Goal: Task Accomplishment & Management: Complete application form

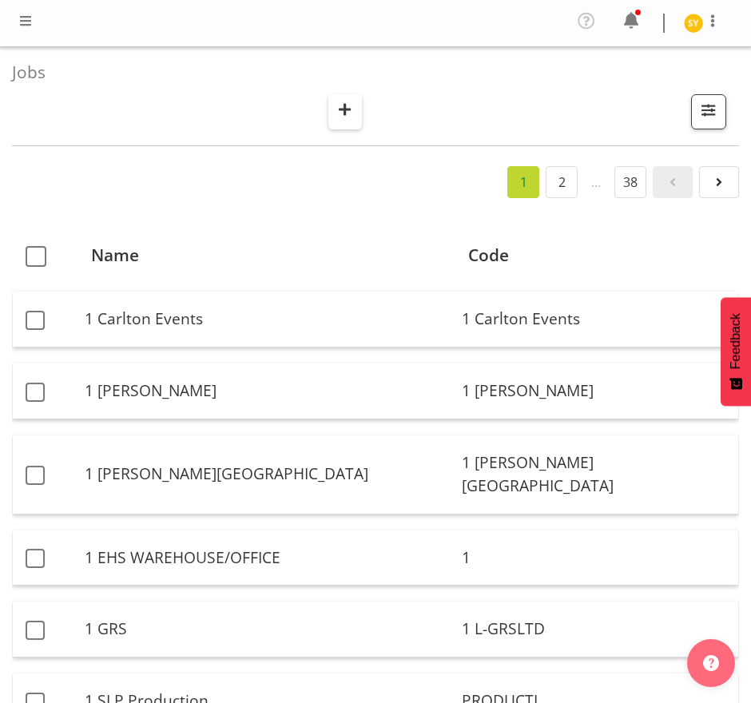
click at [342, 108] on span "button" at bounding box center [345, 109] width 21 height 21
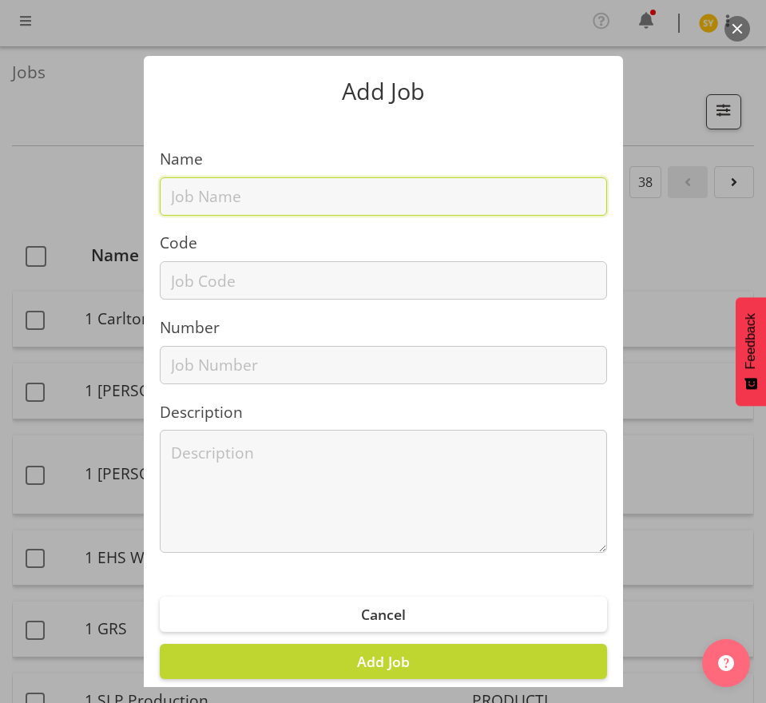
drag, startPoint x: 191, startPoint y: 198, endPoint x: 190, endPoint y: 222, distance: 24.0
click at [191, 198] on input "text" at bounding box center [383, 196] width 447 height 38
paste input "1251014B"
type input "1251014B"
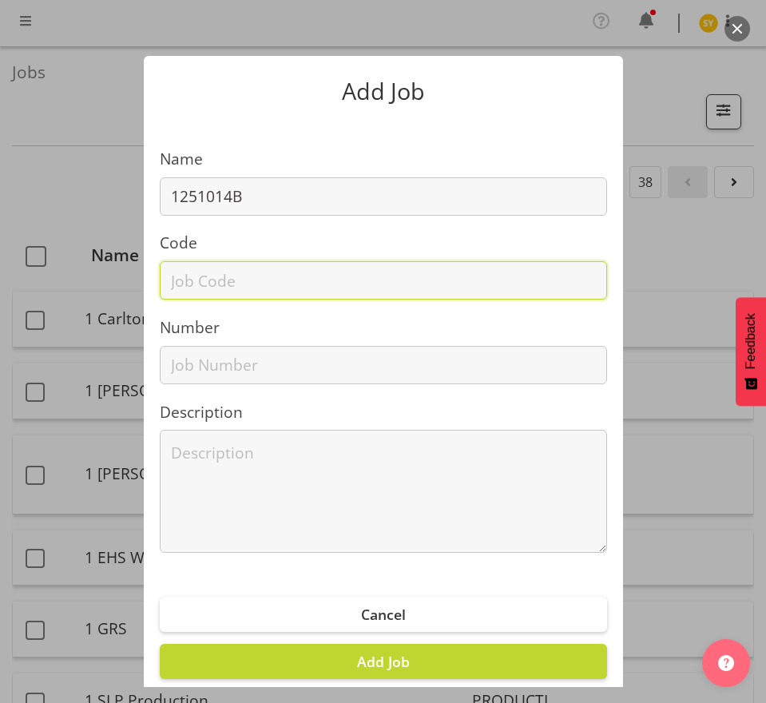
click at [181, 275] on input "text" at bounding box center [383, 280] width 447 height 38
paste input "1251014B"
type input "1251014B"
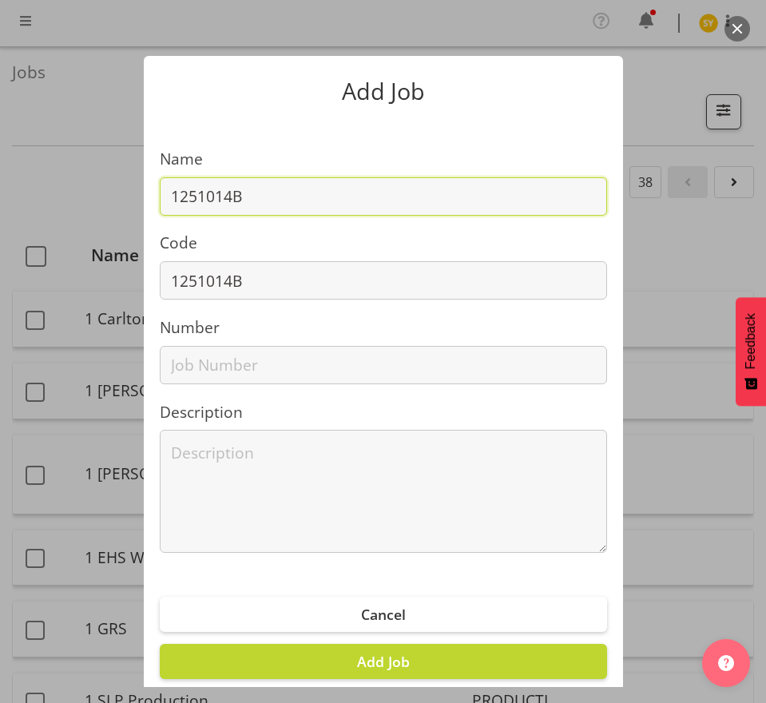
click at [288, 188] on input "1251014B" at bounding box center [383, 196] width 447 height 38
paste input "[DATE]"
drag, startPoint x: 401, startPoint y: 194, endPoint x: 250, endPoint y: 200, distance: 151.0
click at [250, 200] on input "1251014B - [DATE]" at bounding box center [383, 196] width 447 height 38
paste input "Sanitarium @ Woolworths Experience"
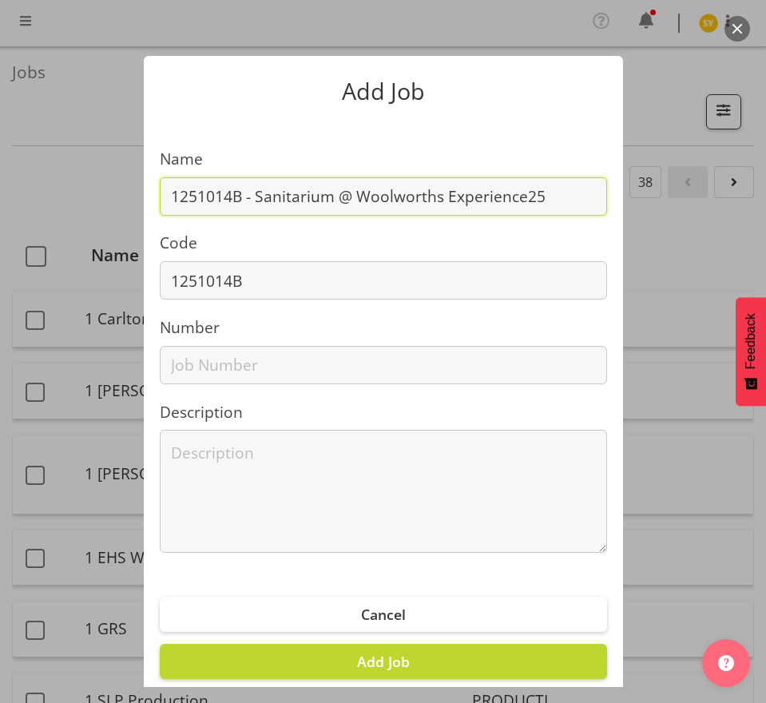
click at [325, 198] on input "1251014B - Sanitarium @ Woolworths Experience25" at bounding box center [383, 196] width 447 height 38
drag, startPoint x: 532, startPoint y: 197, endPoint x: 80, endPoint y: 204, distance: 452.0
click at [80, 204] on div "Add Job Name 1251014B - Sanitarium@Woolworths Experience25 Code 1251014B Number…" at bounding box center [383, 351] width 766 height 671
type input "1251014B - Sanitarium@Woolworths Experience25"
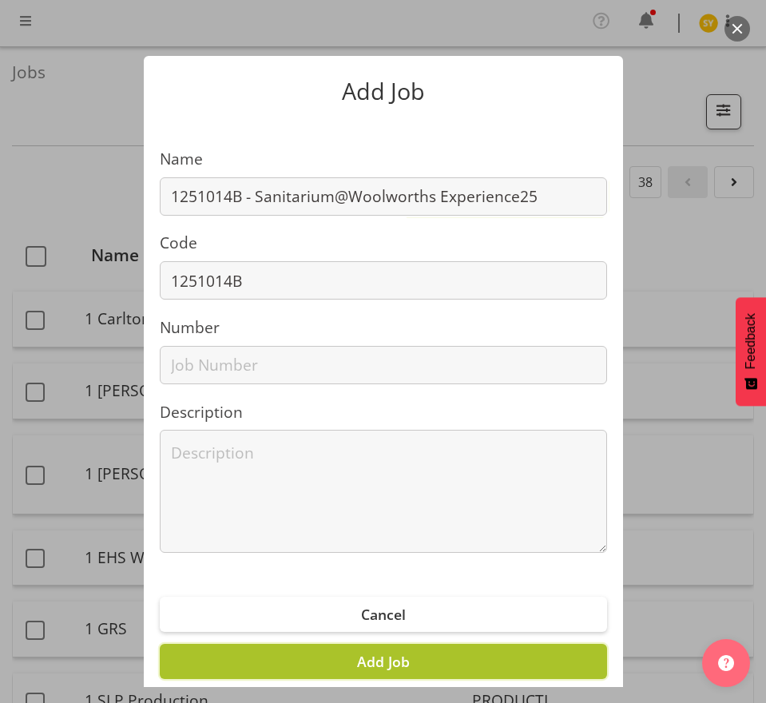
click at [382, 669] on span "Add Job" at bounding box center [383, 661] width 53 height 19
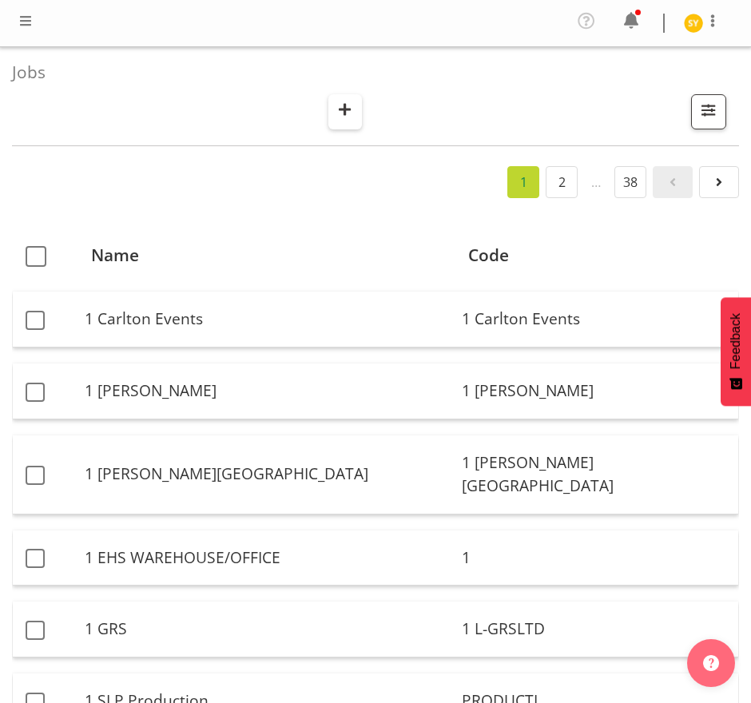
click at [347, 111] on span "button" at bounding box center [345, 109] width 21 height 21
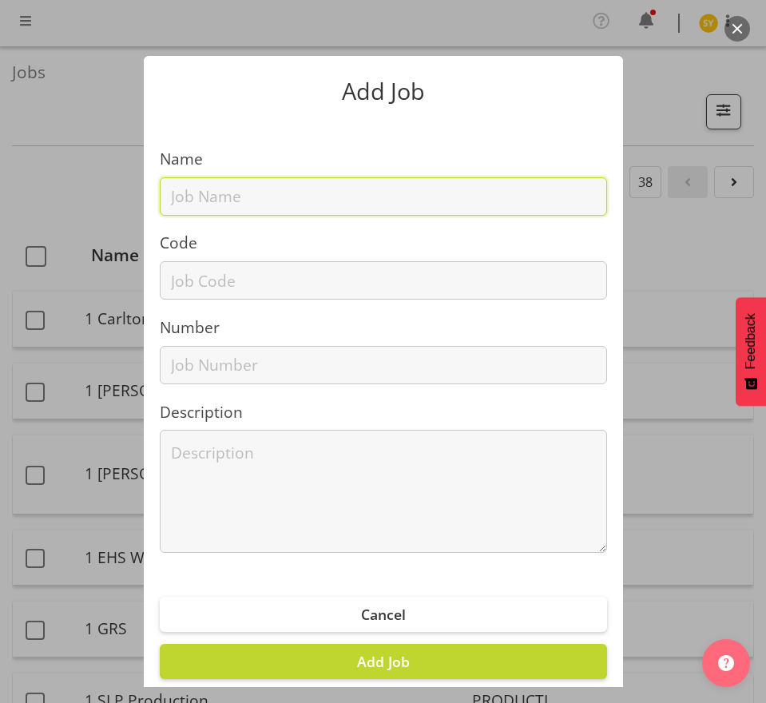
click at [210, 200] on input "text" at bounding box center [383, 196] width 447 height 38
paste input "1251001B"
type input "1251001B"
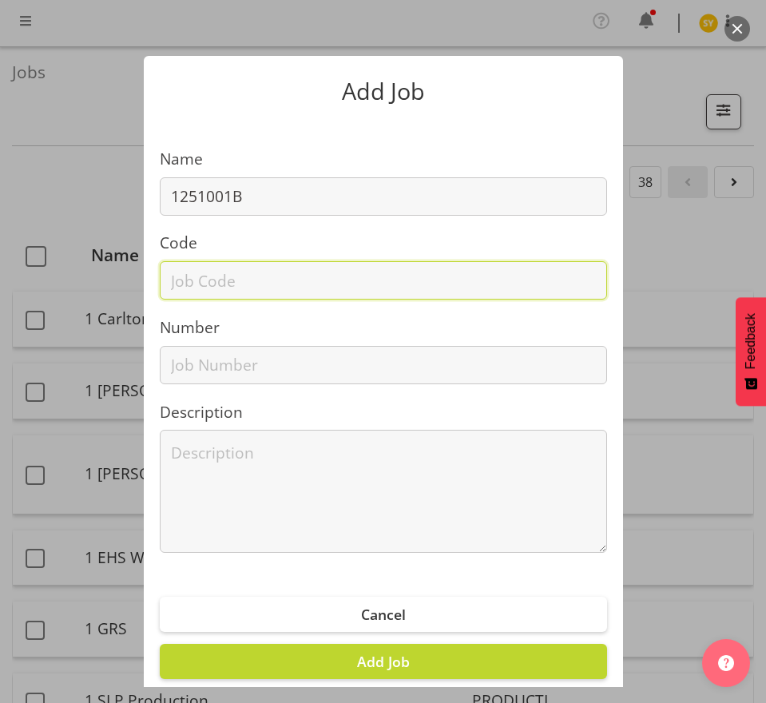
drag, startPoint x: 192, startPoint y: 287, endPoint x: 200, endPoint y: 271, distance: 18.6
click at [192, 287] on input "text" at bounding box center [383, 280] width 447 height 38
paste input "1251001B"
type input "1251001B"
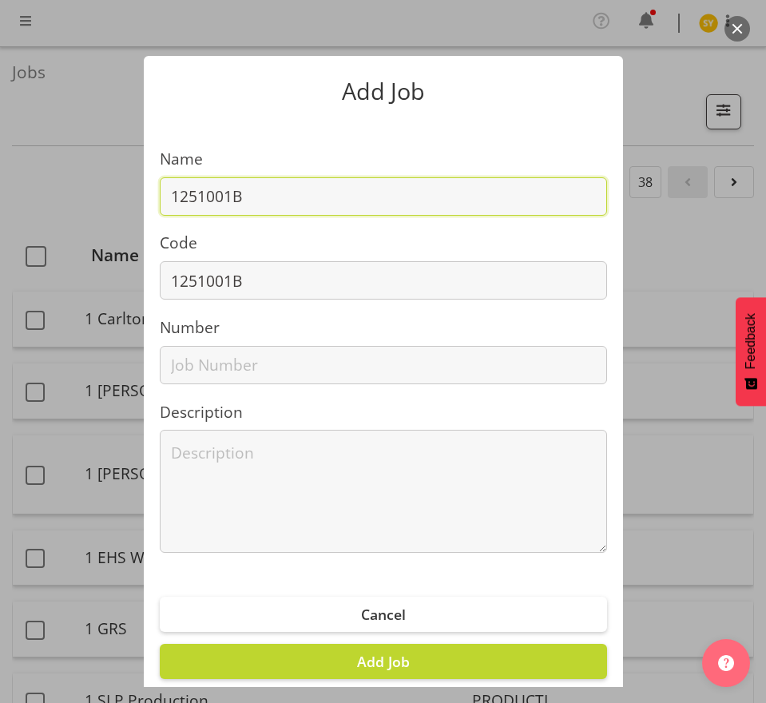
click at [272, 208] on input "1251001B" at bounding box center [383, 196] width 447 height 38
paste input "Diasorin @ AACB 62 ASC"
drag, startPoint x: 465, startPoint y: 194, endPoint x: 155, endPoint y: 197, distance: 310.6
click at [160, 192] on input "1251001B - Diasorin @ AACB 62 ASC 25" at bounding box center [383, 196] width 447 height 38
type input "1251001B - Diasorin @ AACB 62 ASC 25"
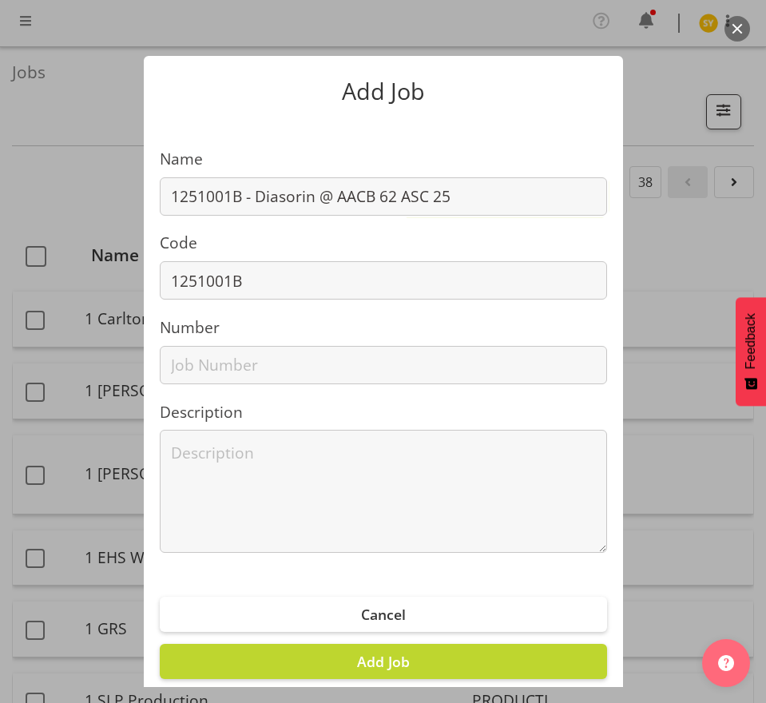
click at [283, 162] on label "Name" at bounding box center [383, 159] width 447 height 23
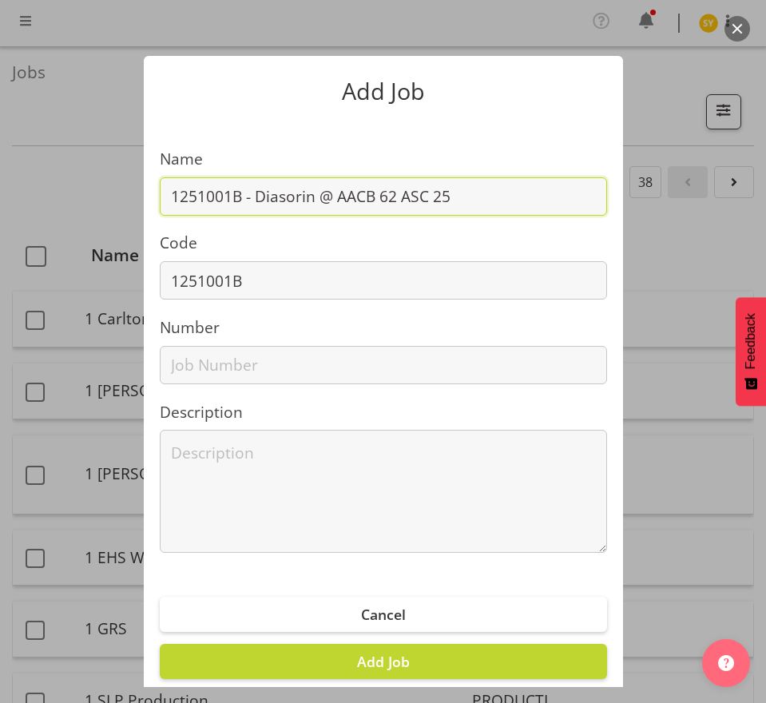
drag, startPoint x: 250, startPoint y: 198, endPoint x: 487, endPoint y: 207, distance: 237.3
click at [486, 207] on input "1251001B - Diasorin @ AACB 62 ASC 25" at bounding box center [383, 196] width 447 height 38
click at [455, 197] on input "1251001B - Diasorin @ AACB 62 ASC 25" at bounding box center [383, 196] width 447 height 38
drag, startPoint x: 459, startPoint y: 197, endPoint x: 118, endPoint y: 196, distance: 340.9
click at [118, 196] on div "Add Job Name 1251001B - Diasorin @ AACB 62 ASC 25 Code 1251001B Number Descript…" at bounding box center [383, 351] width 766 height 671
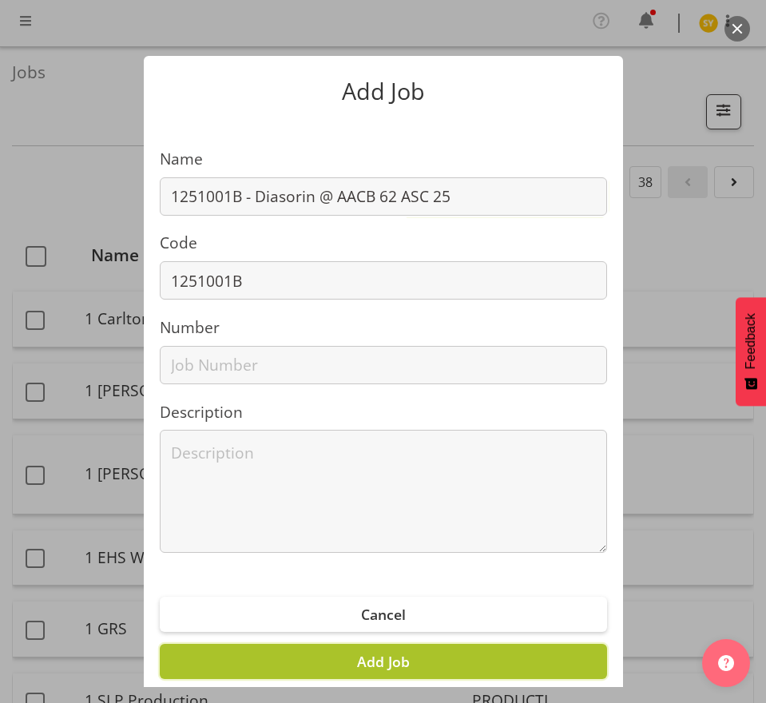
click at [385, 655] on span "Add Job" at bounding box center [383, 661] width 53 height 19
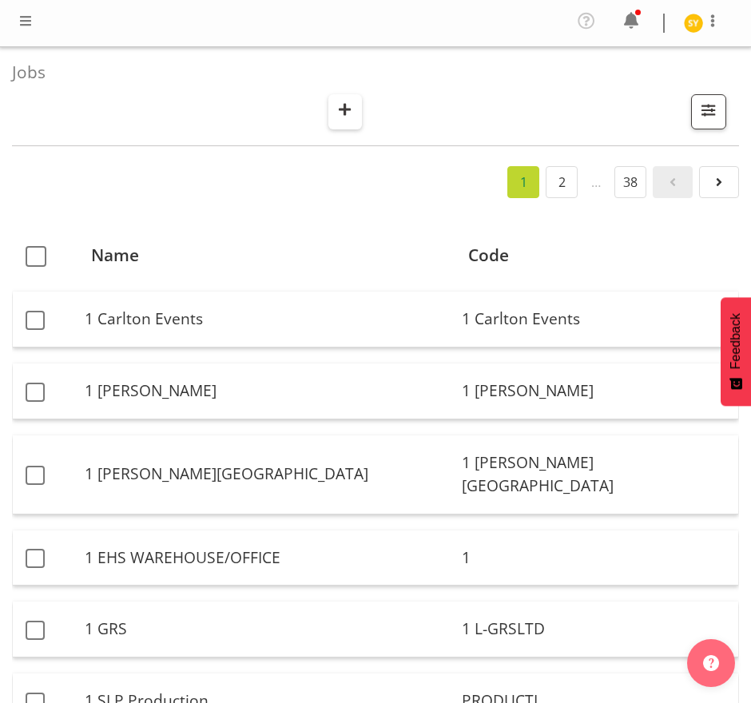
click at [350, 99] on span "button" at bounding box center [345, 109] width 21 height 21
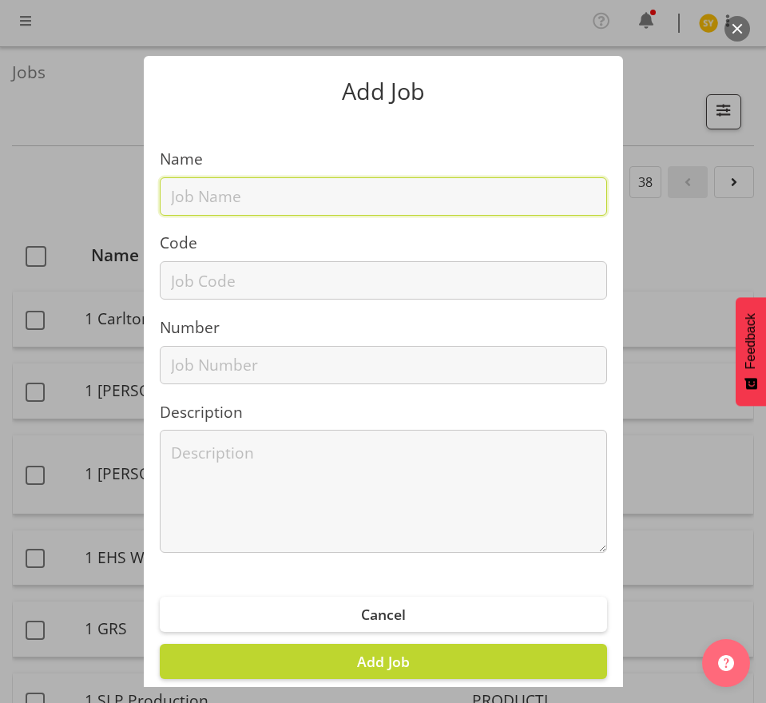
click at [257, 183] on input "text" at bounding box center [383, 196] width 447 height 38
paste input "3250911D"
type input "3250911D"
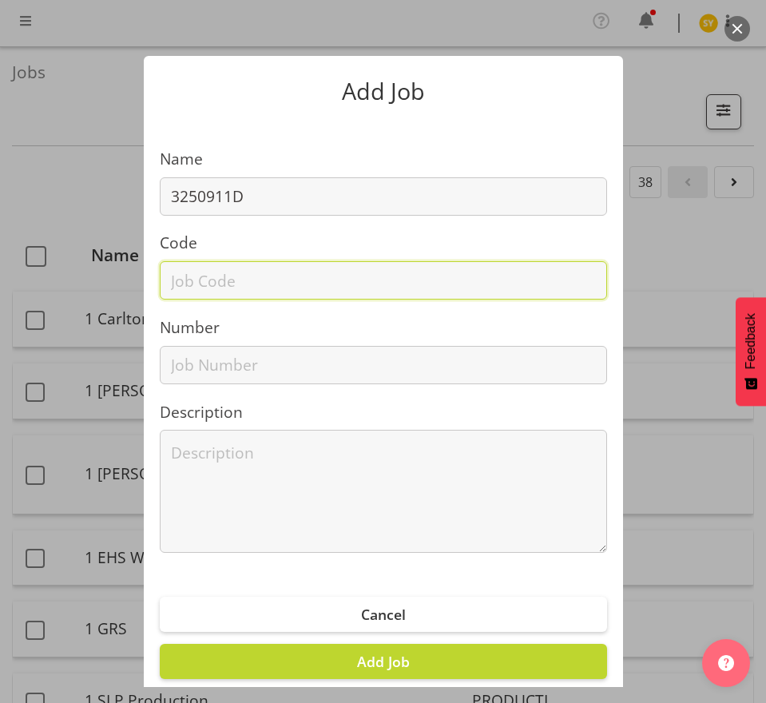
click at [208, 274] on input "text" at bounding box center [383, 280] width 447 height 38
paste input "3250911D"
type input "3250911D"
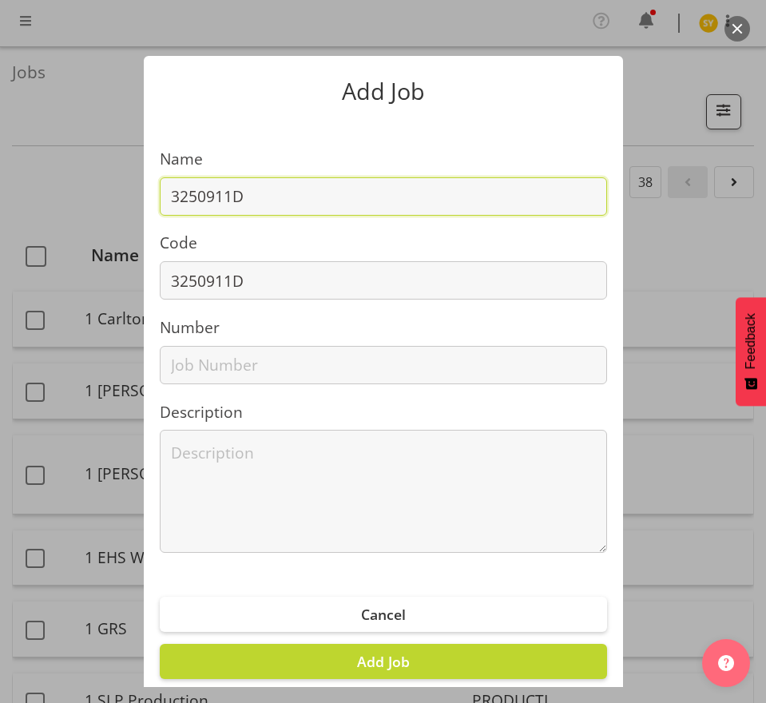
click at [299, 187] on input "3250911D" at bounding box center [383, 196] width 447 height 38
paste input "Water NZ 25 - [GEOGRAPHIC_DATA]"
drag, startPoint x: 439, startPoint y: 192, endPoint x: 9, endPoint y: 204, distance: 430.5
click at [15, 204] on div "Add Job Name 3250911D - Water NZ 25 - Yokogawa Code 3250911D Number Description…" at bounding box center [383, 351] width 766 height 671
type input "3250911D - Water NZ 25 - [GEOGRAPHIC_DATA]"
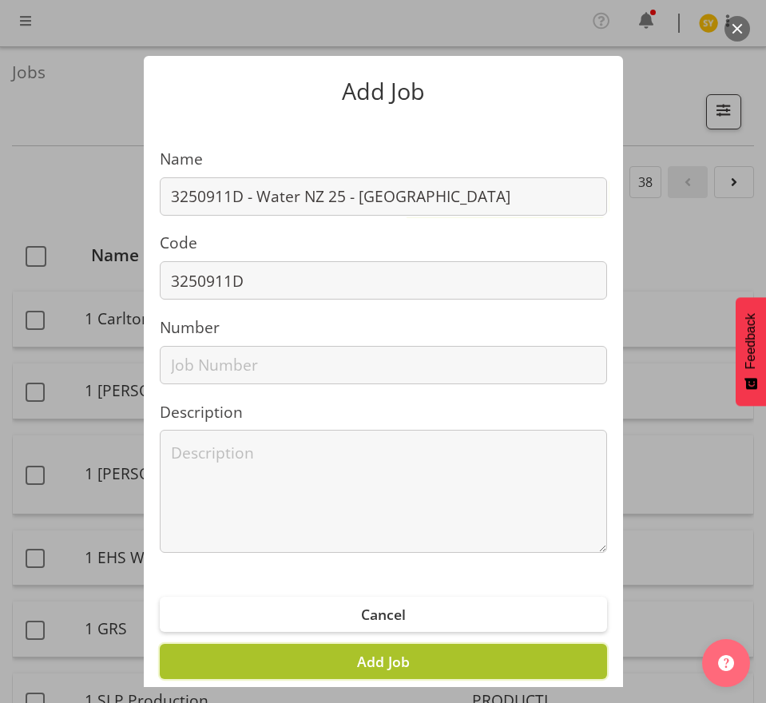
click at [374, 659] on span "Add Job" at bounding box center [383, 661] width 53 height 19
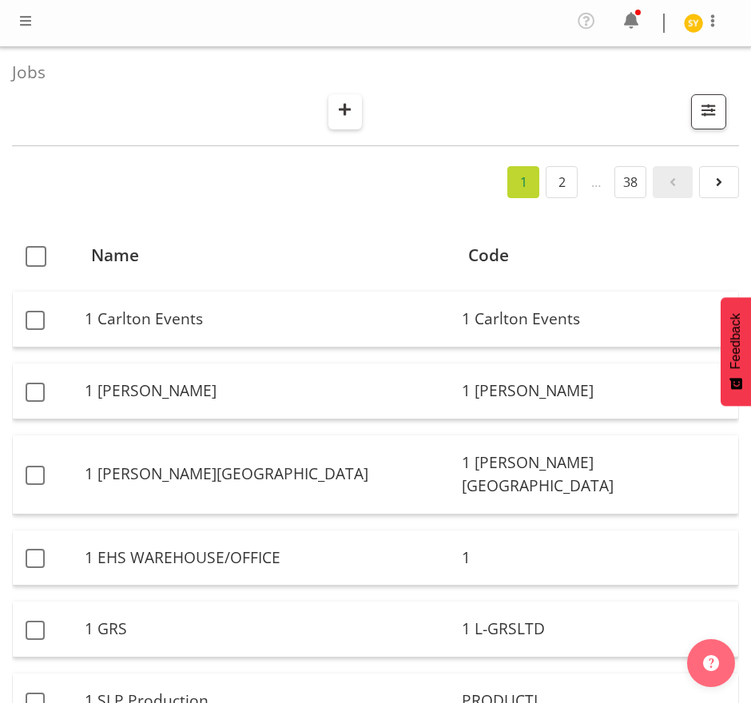
click at [345, 99] on span "button" at bounding box center [345, 109] width 21 height 21
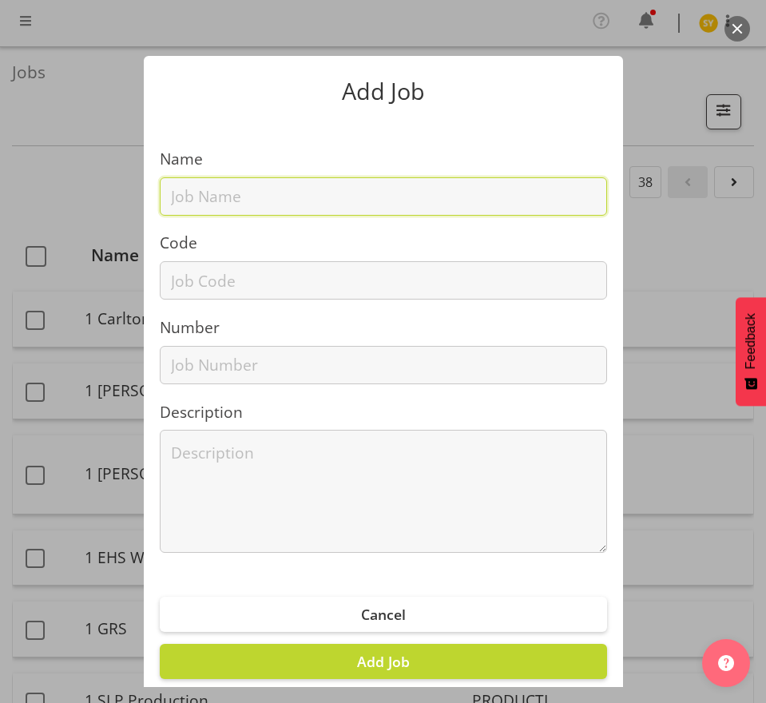
click at [188, 201] on input "text" at bounding box center [383, 196] width 447 height 38
paste input "3250911E"
type input "3250911E"
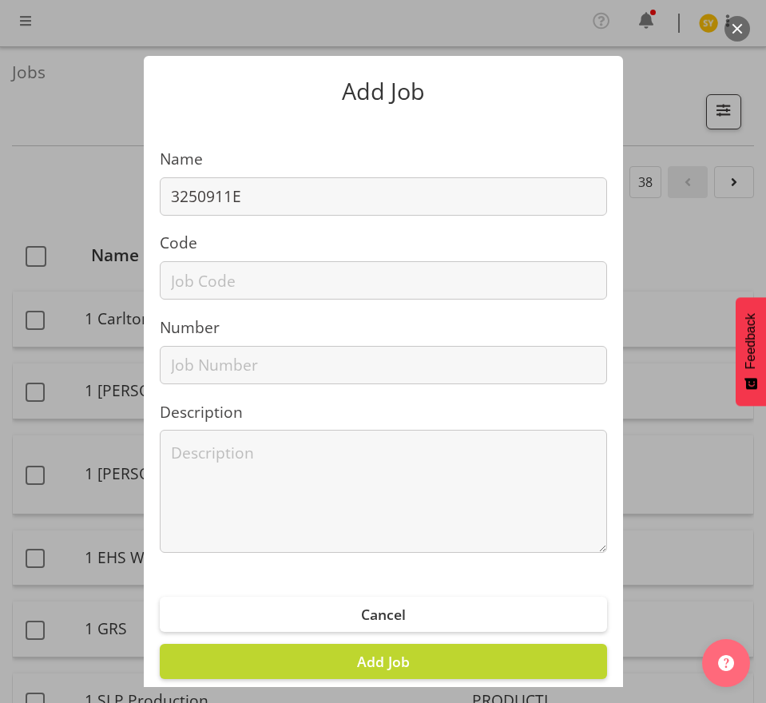
click at [198, 256] on div "Code" at bounding box center [383, 266] width 447 height 68
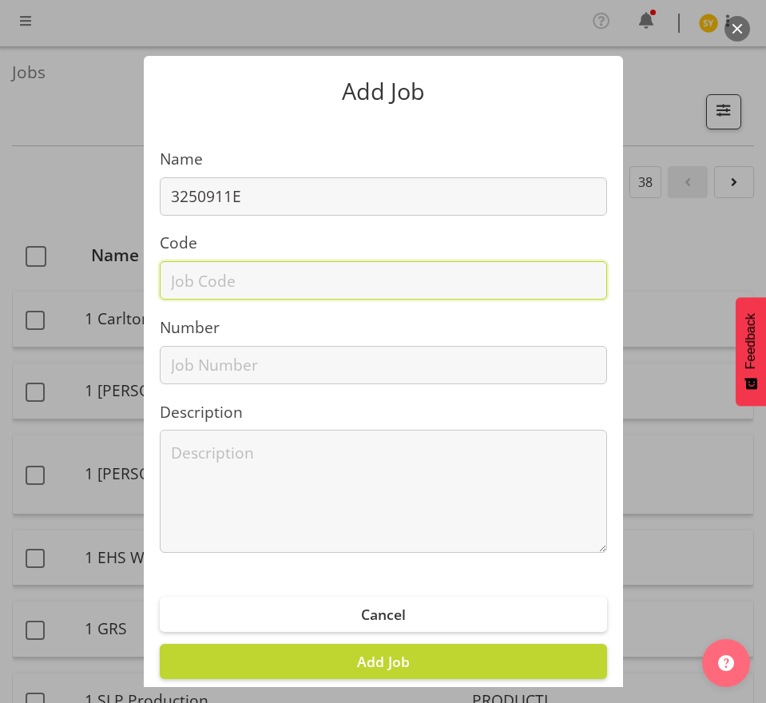
click at [190, 289] on input "text" at bounding box center [383, 280] width 447 height 38
paste input "3250911E"
type input "3250911E"
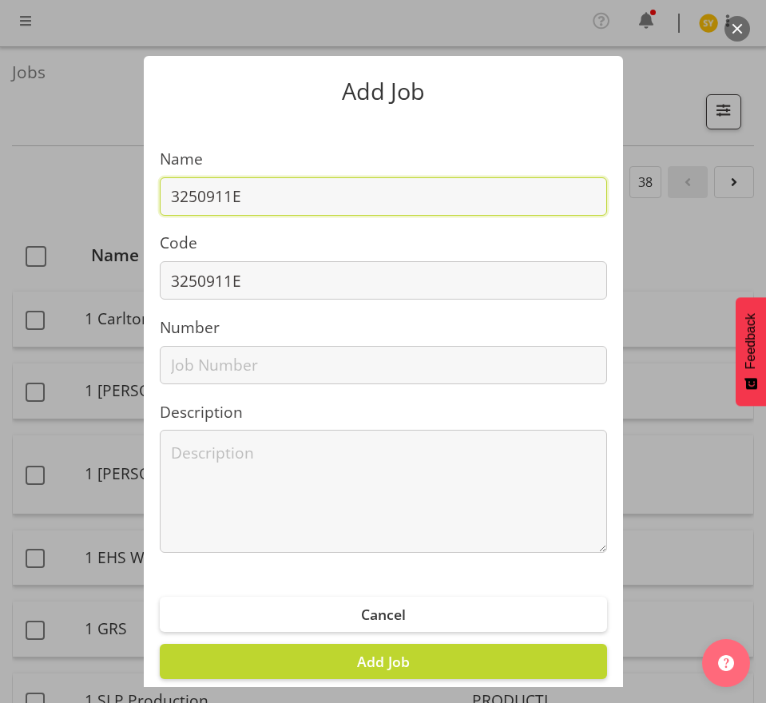
click at [299, 190] on input "3250911E" at bounding box center [383, 196] width 447 height 38
click at [303, 203] on input "3250911E -" at bounding box center [383, 196] width 447 height 38
paste input "Water NZ 25 - Victaulic"
type input "3250911E - Water NZ 25 - Victaulic"
drag, startPoint x: 434, startPoint y: 204, endPoint x: 135, endPoint y: 197, distance: 299.5
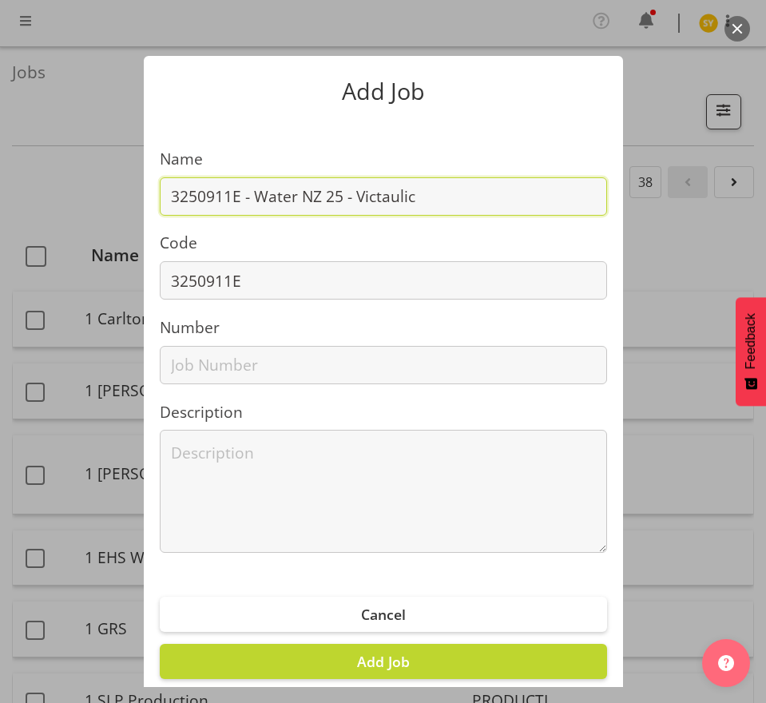
click at [144, 197] on section "Name 3250911E - Water NZ 25 - Victaulic Code 3250911E Number Description" at bounding box center [383, 344] width 479 height 450
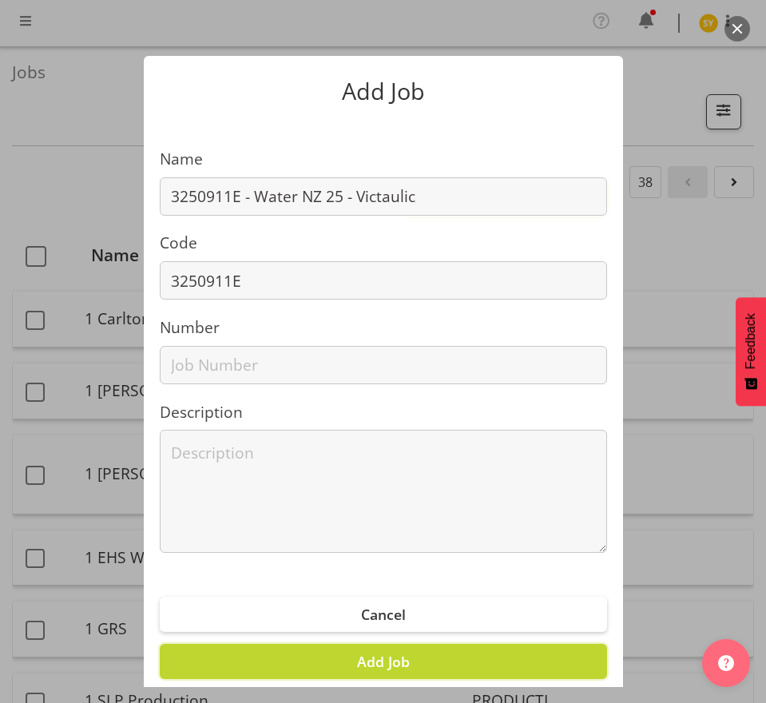
click at [381, 654] on span "Add Job" at bounding box center [383, 661] width 53 height 19
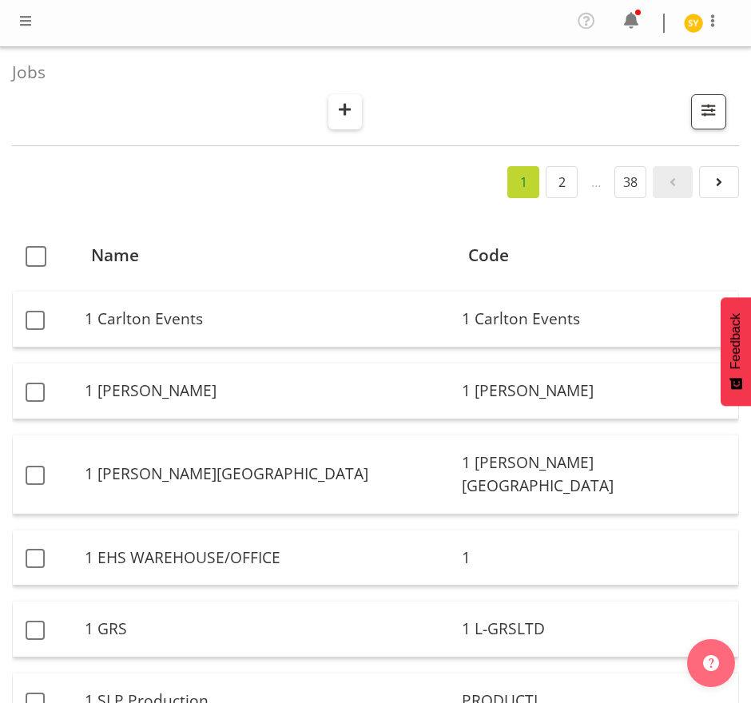
click at [332, 96] on button "button" at bounding box center [345, 111] width 34 height 35
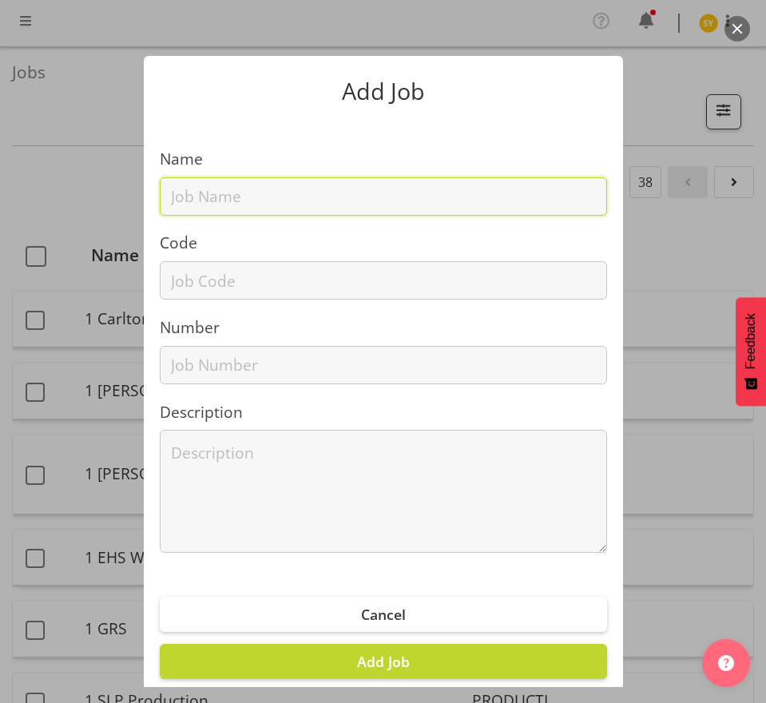
drag, startPoint x: 264, startPoint y: 200, endPoint x: 257, endPoint y: 213, distance: 14.7
click at [264, 200] on input "text" at bounding box center [383, 196] width 447 height 38
paste input "42605040"
type input "42605040"
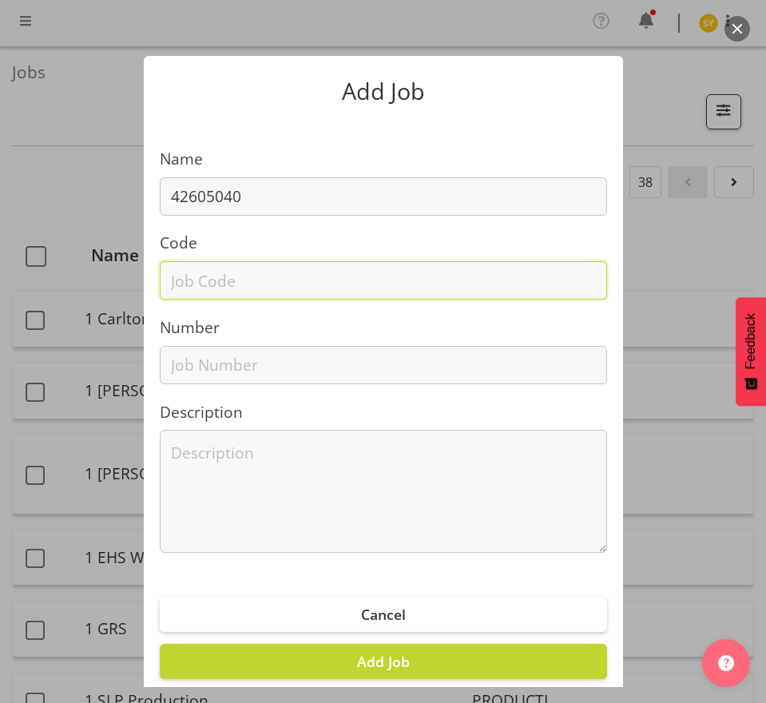
click at [214, 290] on input "text" at bounding box center [383, 280] width 447 height 38
paste input "42605040"
type input "42605040"
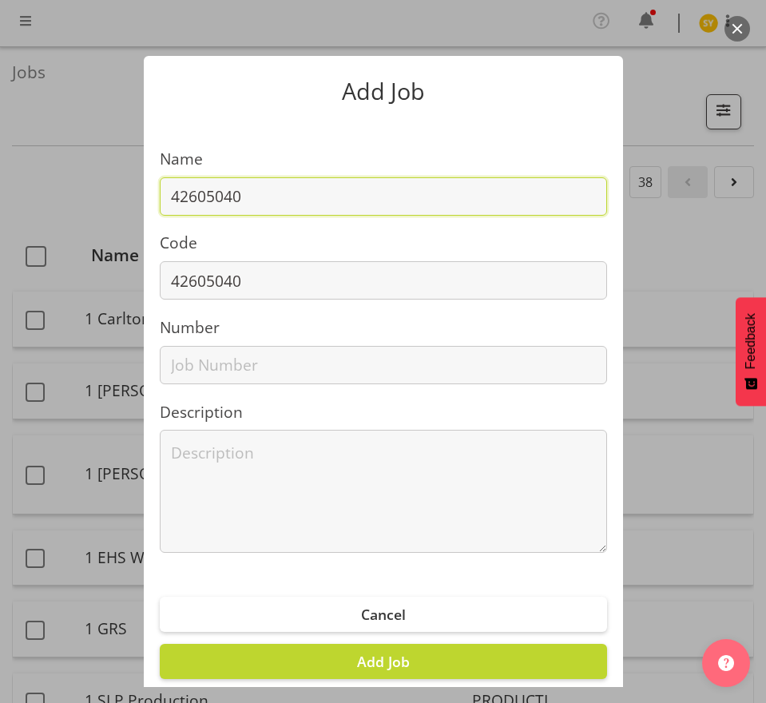
click at [309, 201] on input "42605040" at bounding box center [383, 196] width 447 height 38
click at [267, 196] on input "42605040 -" at bounding box center [383, 196] width 447 height 38
paste input "Relay for Life 2026"
type input "42605040 - Relay for Life 2026"
drag, startPoint x: 398, startPoint y: 200, endPoint x: -183, endPoint y: 213, distance: 581.4
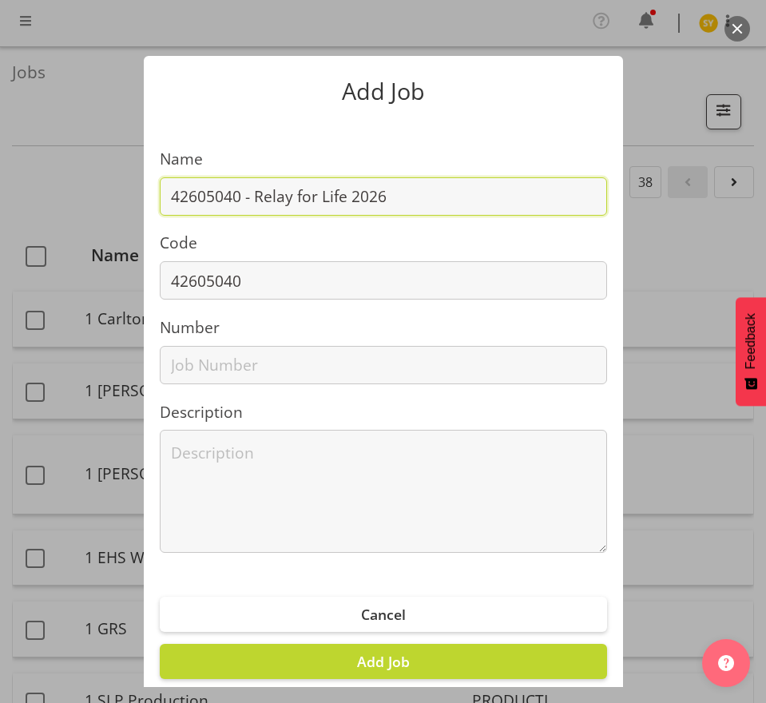
click at [0, 213] on html "COAST GROUP Profile Log Out Jobs Search Showing active jobs Showing running job…" at bounding box center [383, 351] width 766 height 703
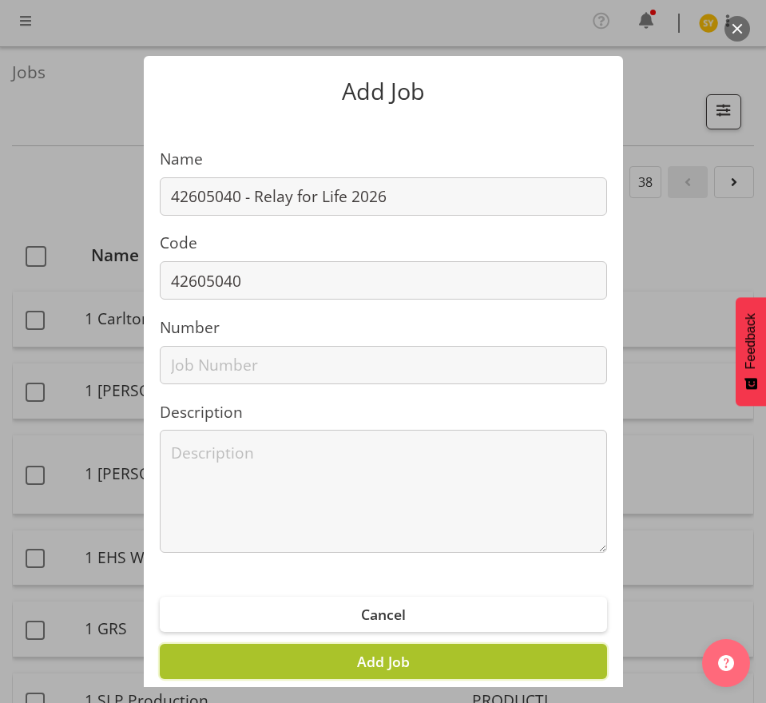
click at [390, 662] on span "Add Job" at bounding box center [383, 661] width 53 height 19
